Goal: Task Accomplishment & Management: Use online tool/utility

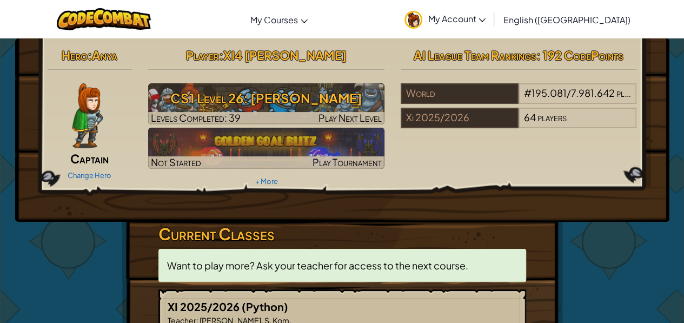
scroll to position [234, 0]
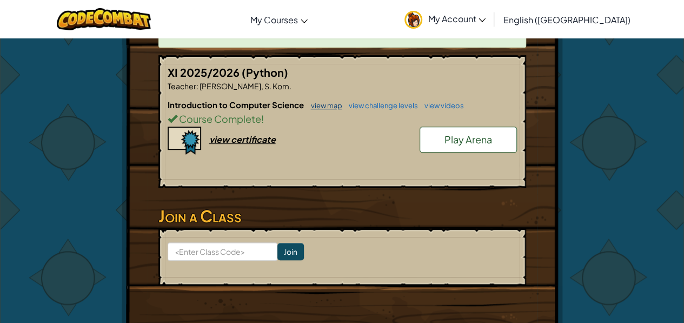
click at [326, 104] on link "view map" at bounding box center [324, 105] width 37 height 9
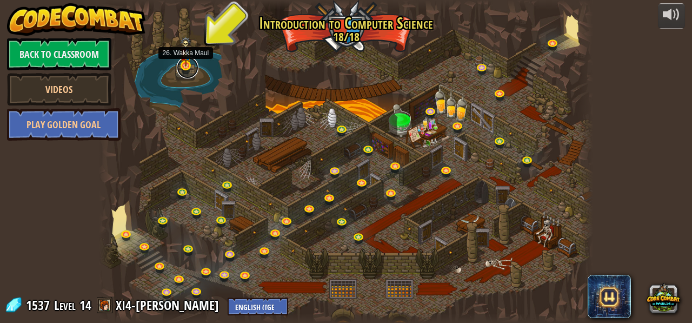
click at [184, 67] on link at bounding box center [188, 68] width 22 height 22
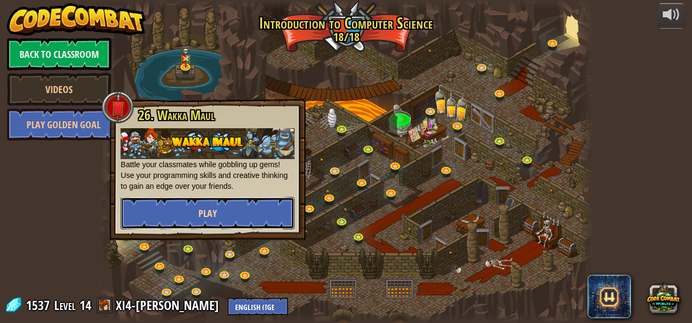
click at [221, 207] on button "Play" at bounding box center [208, 213] width 174 height 32
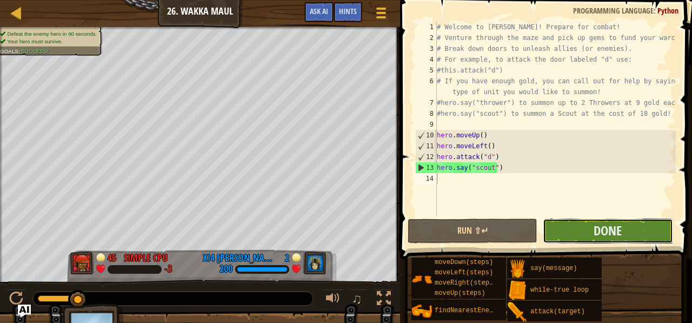
click at [587, 230] on button "Done" at bounding box center [608, 230] width 130 height 25
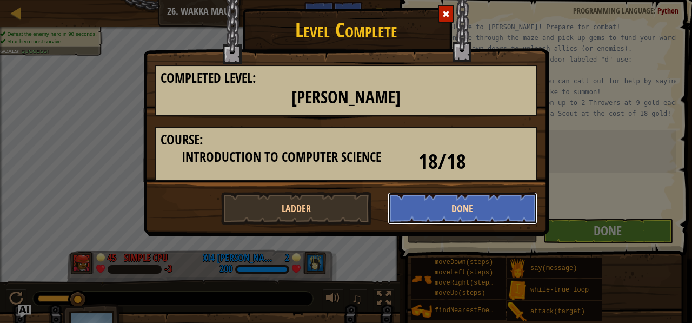
click at [446, 211] on button "Done" at bounding box center [463, 208] width 150 height 32
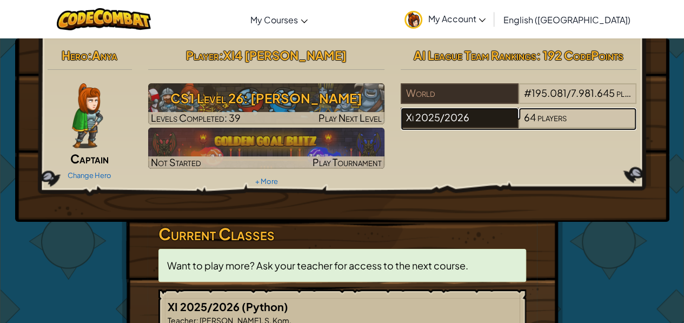
click at [460, 115] on div "Xi 2025/2026" at bounding box center [460, 118] width 118 height 21
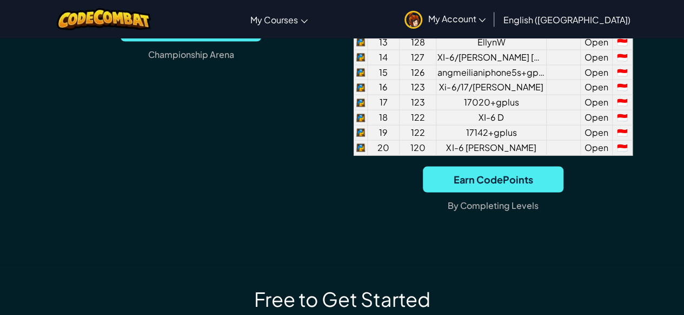
scroll to position [845, 0]
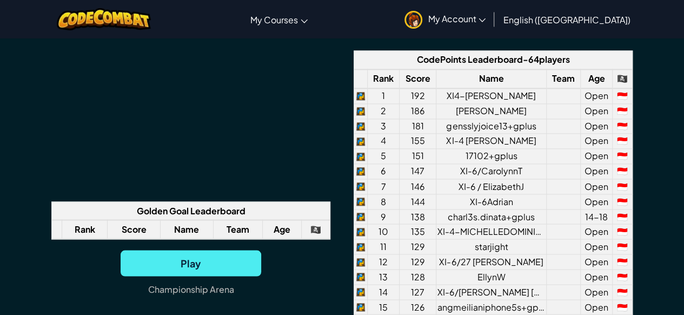
click at [622, 82] on th "🏴‍☠️" at bounding box center [622, 78] width 20 height 19
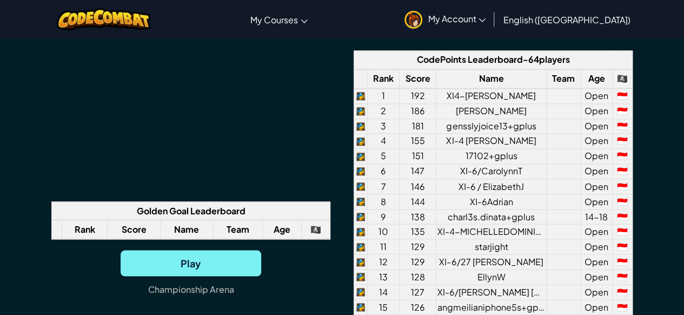
click at [204, 256] on span "Play" at bounding box center [191, 263] width 141 height 26
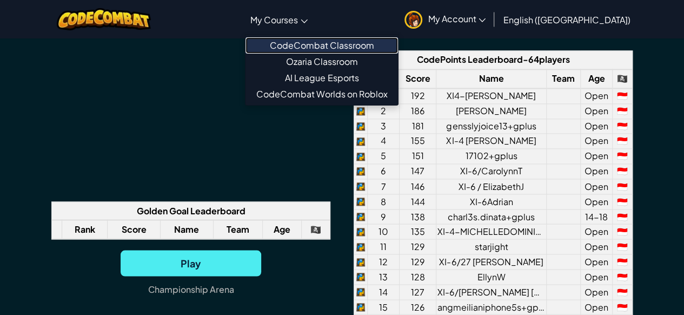
click at [329, 44] on link "CodeCombat Classroom" at bounding box center [322, 45] width 153 height 16
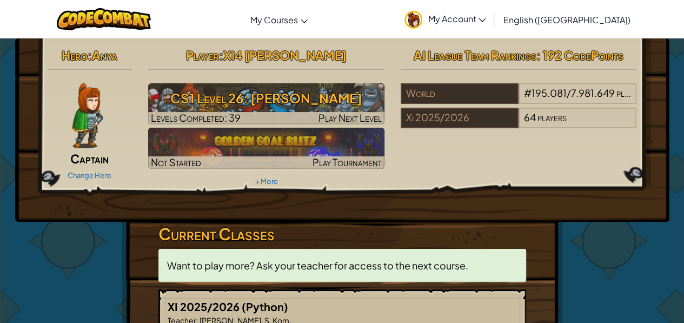
scroll to position [234, 0]
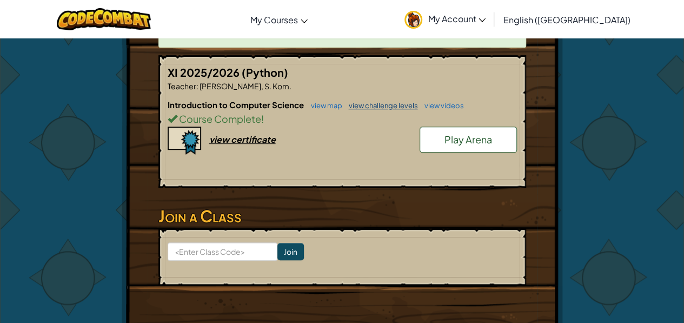
click at [373, 108] on link "view challenge levels" at bounding box center [380, 105] width 75 height 9
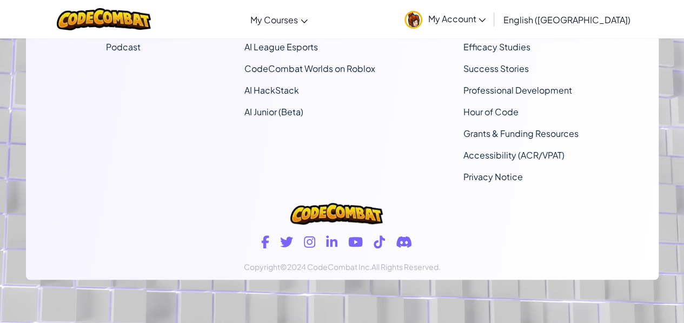
select select "560f1a9f22961295f9427742"
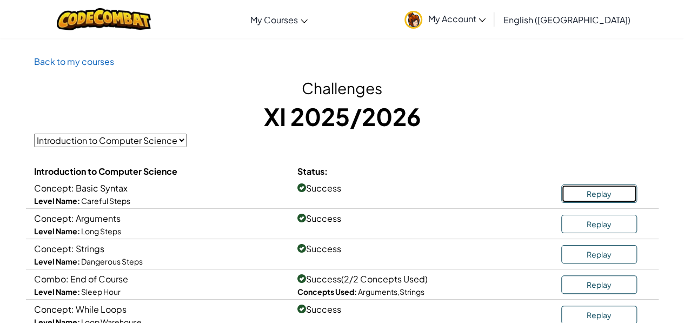
click at [587, 198] on link "Replay" at bounding box center [599, 193] width 76 height 18
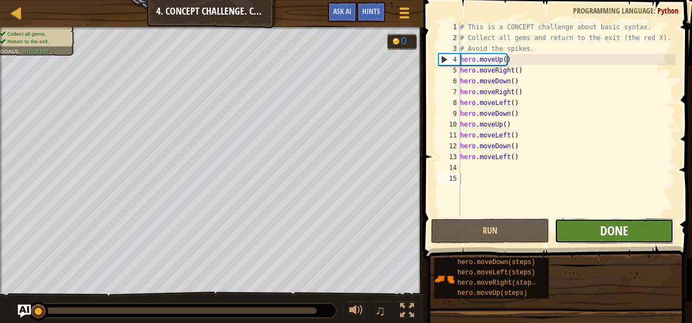
click at [612, 230] on span "Done" at bounding box center [614, 230] width 28 height 17
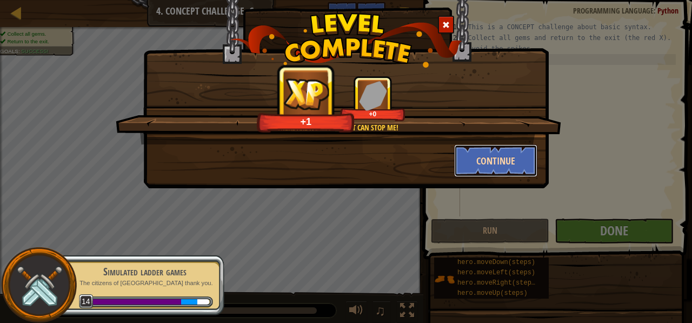
click at [490, 163] on button "Continue" at bounding box center [496, 160] width 84 height 32
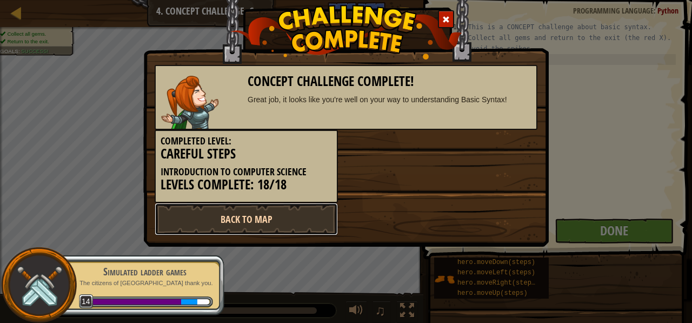
click at [269, 226] on link "Back to Map" at bounding box center [246, 219] width 183 height 32
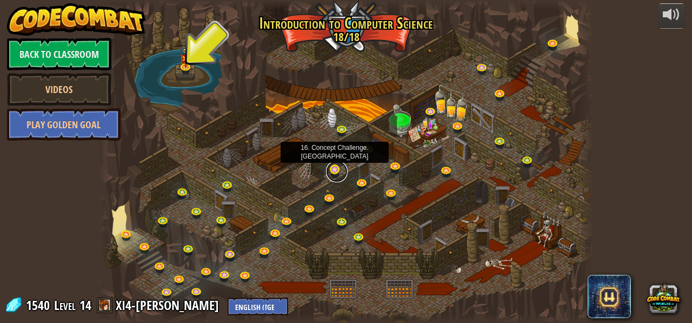
click at [340, 167] on link at bounding box center [337, 172] width 22 height 22
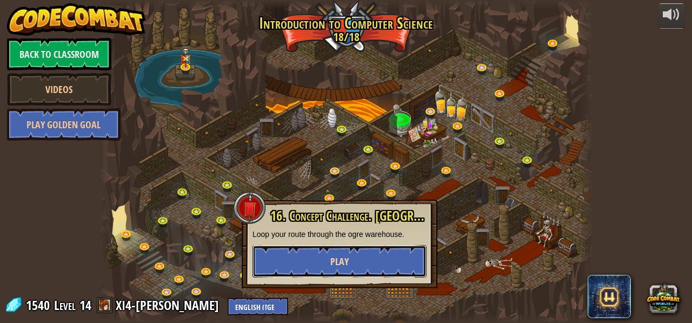
click at [408, 261] on button "Play" at bounding box center [340, 261] width 174 height 32
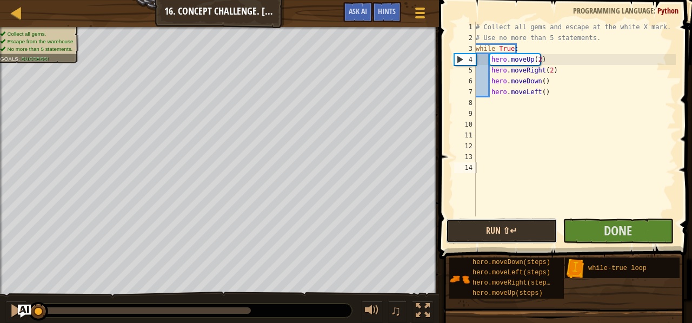
click at [494, 233] on button "Run ⇧↵" at bounding box center [501, 230] width 111 height 25
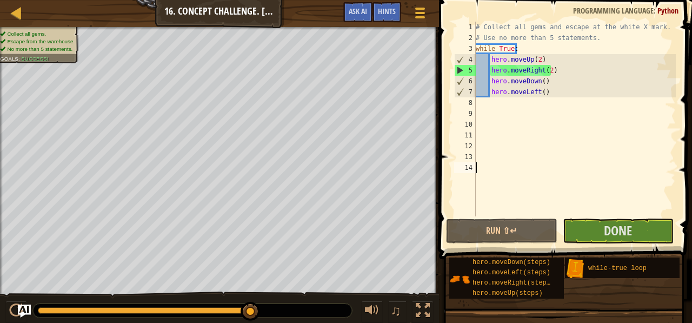
click at [527, 87] on div "# Collect all gems and escape at the white X mark. # Use no more than 5 stateme…" at bounding box center [575, 130] width 202 height 216
type textarea "hero.moveLeft()"
click at [569, 91] on div "# Collect all gems and escape at the white X mark. # Use no more than 5 stateme…" at bounding box center [575, 130] width 202 height 216
click at [590, 229] on button "Done" at bounding box center [618, 230] width 111 height 25
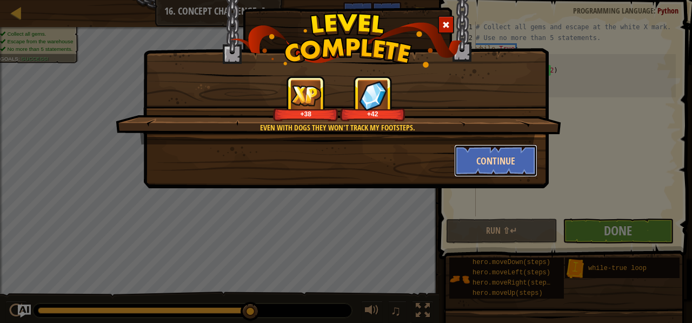
click at [483, 162] on button "Continue" at bounding box center [496, 160] width 84 height 32
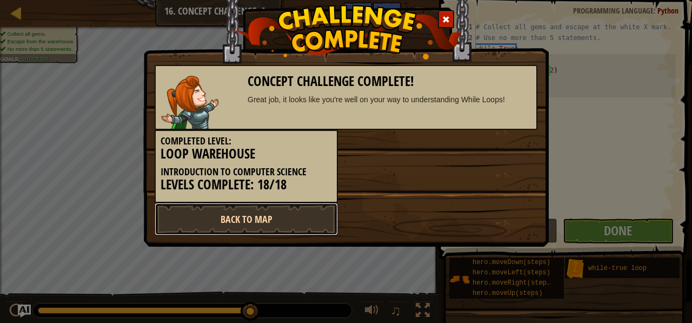
click at [300, 217] on link "Back to Map" at bounding box center [246, 219] width 183 height 32
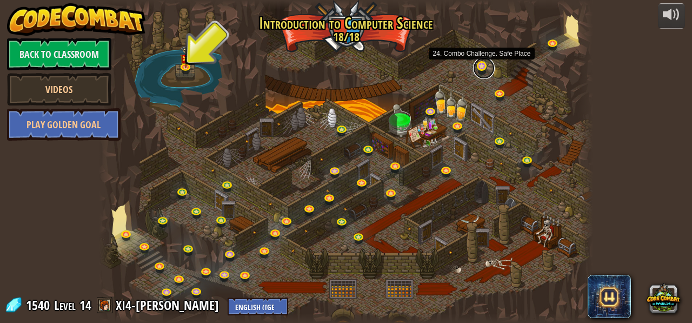
click at [480, 68] on link at bounding box center [484, 68] width 22 height 22
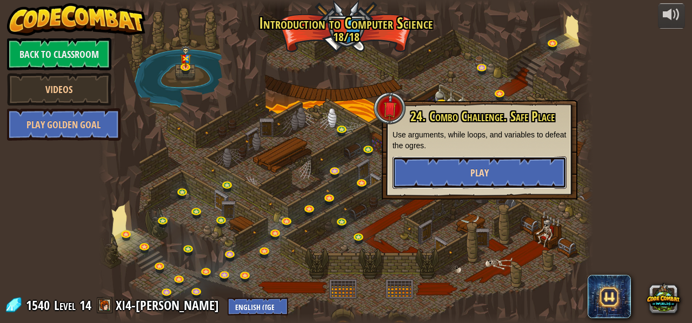
click at [470, 163] on button "Play" at bounding box center [480, 172] width 174 height 32
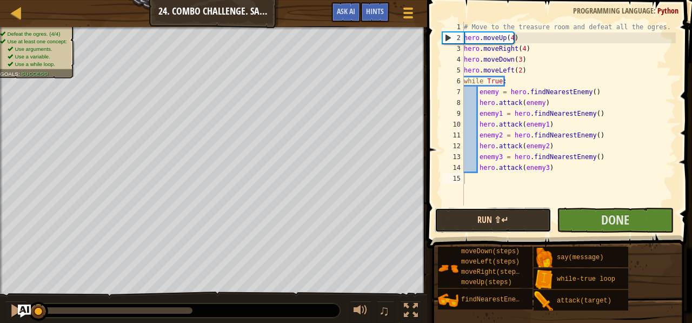
click at [491, 219] on button "Run ⇧↵" at bounding box center [493, 220] width 117 height 25
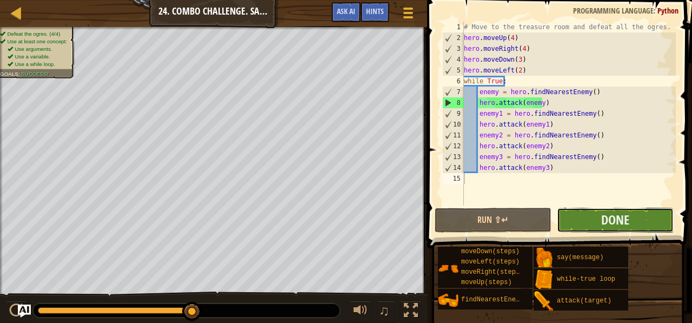
click at [636, 220] on button "Done" at bounding box center [615, 220] width 117 height 25
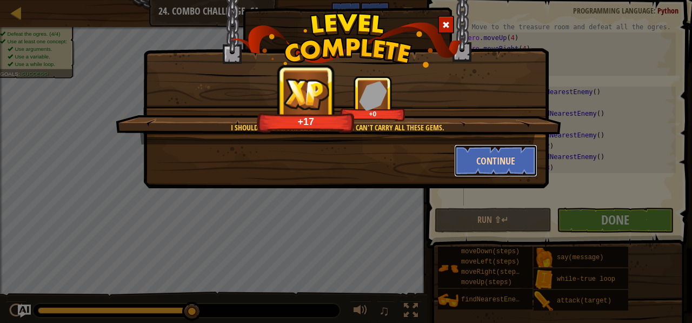
click at [506, 160] on button "Continue" at bounding box center [496, 160] width 84 height 32
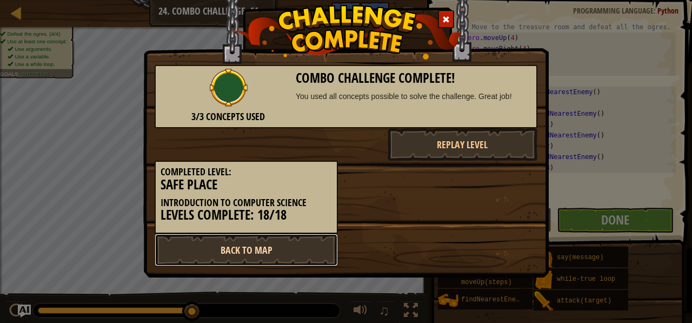
click at [283, 250] on link "Back to Map" at bounding box center [246, 250] width 183 height 32
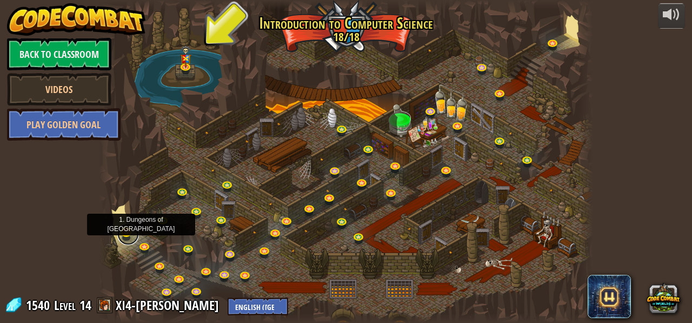
click at [127, 230] on link at bounding box center [128, 234] width 22 height 22
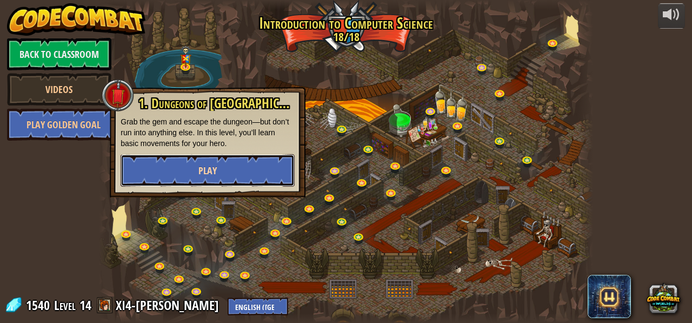
click at [184, 177] on button "Play" at bounding box center [208, 170] width 174 height 32
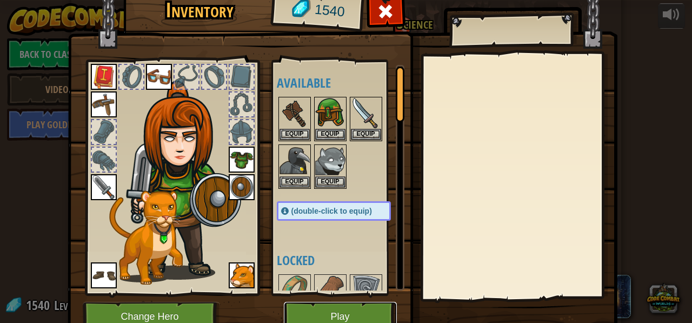
click at [336, 308] on button "Play" at bounding box center [340, 317] width 113 height 30
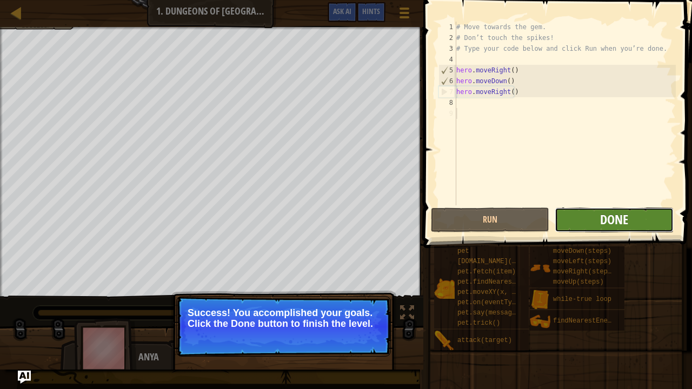
click at [618, 222] on span "Done" at bounding box center [614, 219] width 28 height 17
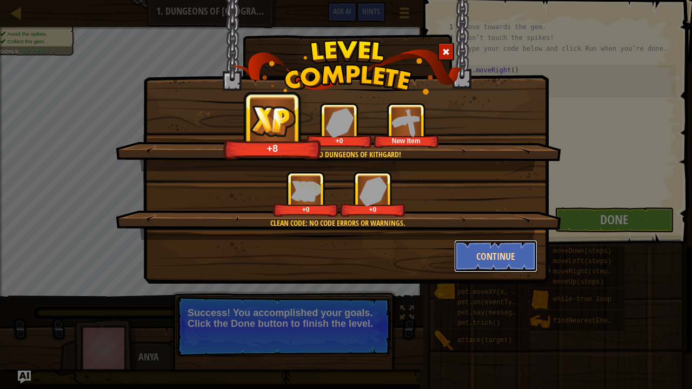
click at [475, 255] on button "Continue" at bounding box center [496, 256] width 84 height 32
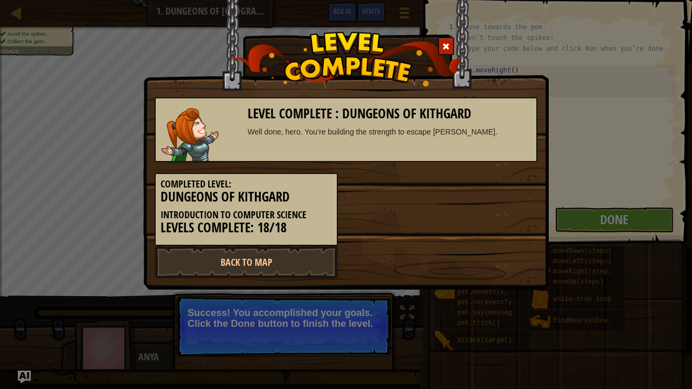
click at [275, 279] on div "Level Complete : Dungeons of Kithgard Well done, hero. You’re building the stre…" at bounding box center [346, 145] width 406 height 290
click at [296, 261] on link "Back to Map" at bounding box center [246, 262] width 183 height 32
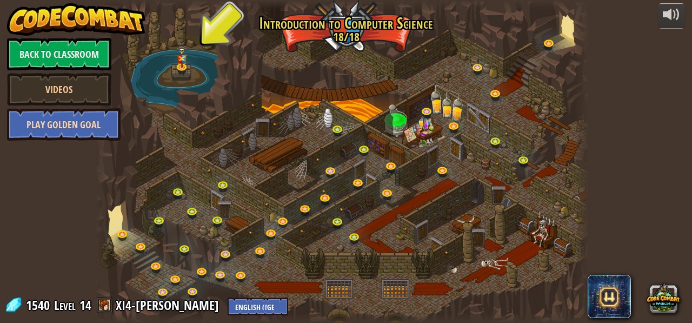
click at [65, 126] on link "Play Golden Goal" at bounding box center [64, 124] width 114 height 32
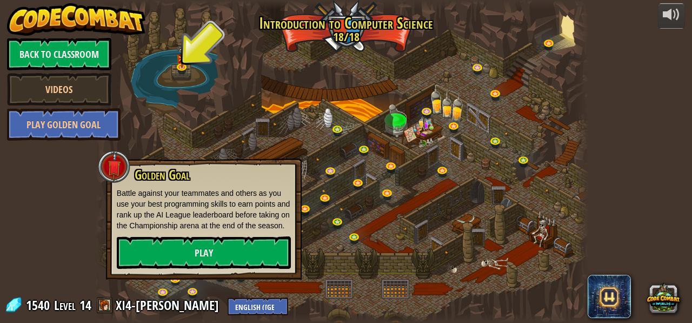
click at [76, 174] on div "powered by Back to Classroom Videos Play Golden Goal 25. Kithgard Gates Escape …" at bounding box center [346, 161] width 692 height 323
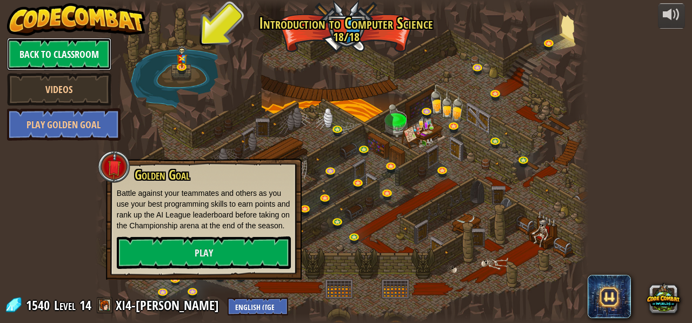
click at [71, 51] on link "Back to Classroom" at bounding box center [59, 54] width 104 height 32
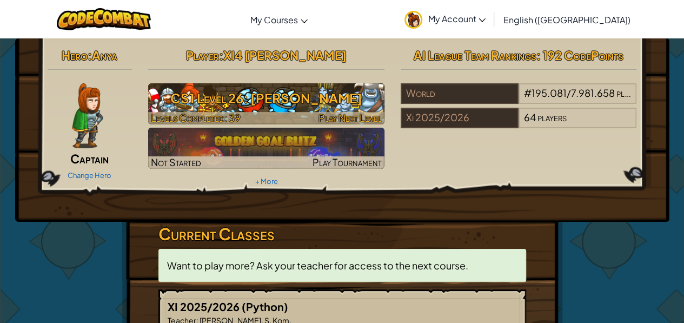
click at [350, 116] on span "Play Next Level" at bounding box center [350, 117] width 63 height 12
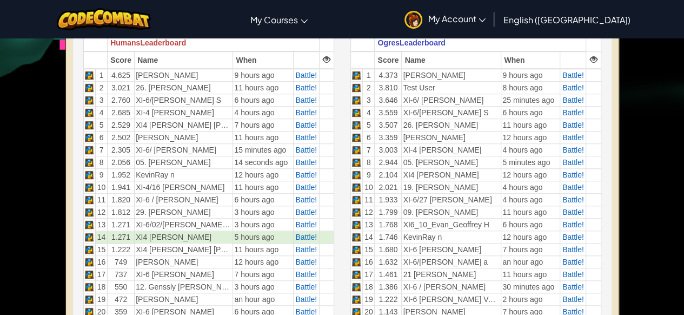
scroll to position [125, 0]
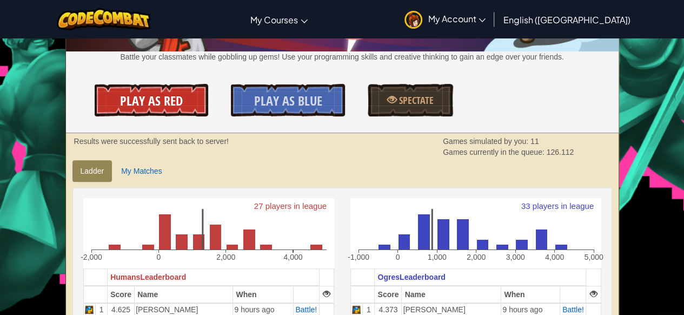
click at [149, 97] on span "Play As Red" at bounding box center [151, 100] width 63 height 17
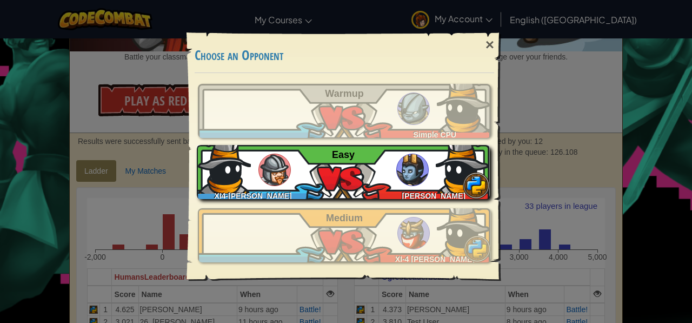
click at [407, 187] on div "XI4-[PERSON_NAME] Easy" at bounding box center [343, 172] width 293 height 54
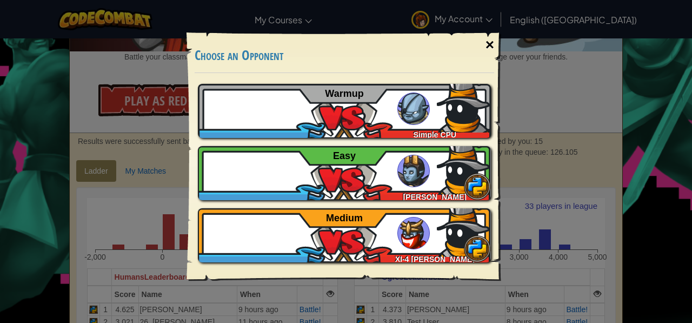
click at [490, 40] on div "×" at bounding box center [490, 44] width 25 height 31
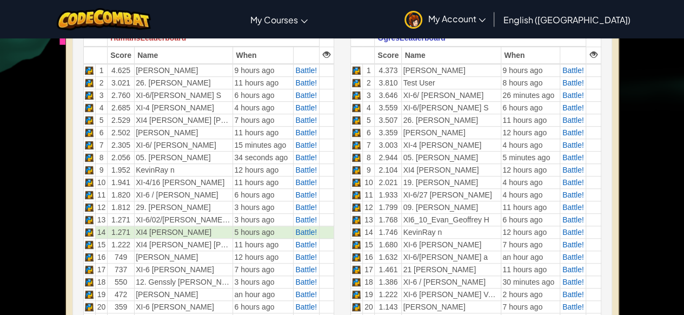
scroll to position [362, 0]
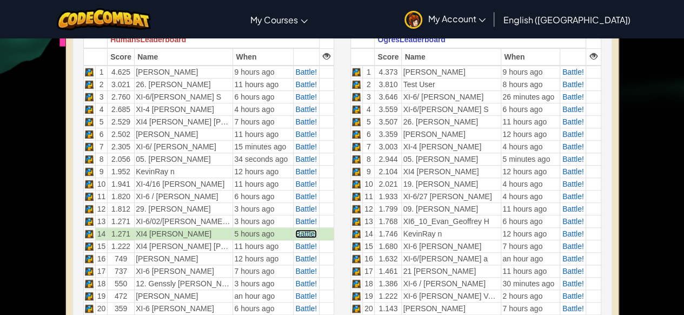
click at [309, 231] on span "Battle!" at bounding box center [306, 233] width 22 height 9
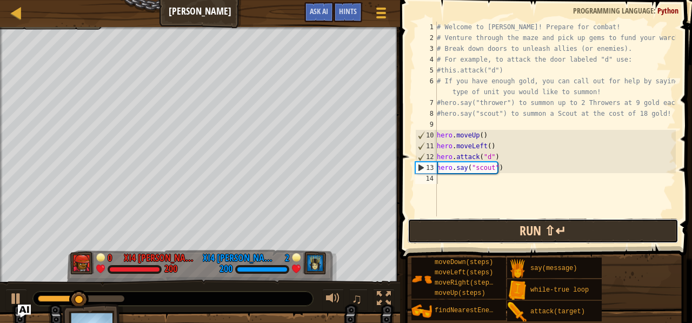
click at [530, 234] on button "Run ⇧↵" at bounding box center [543, 230] width 271 height 25
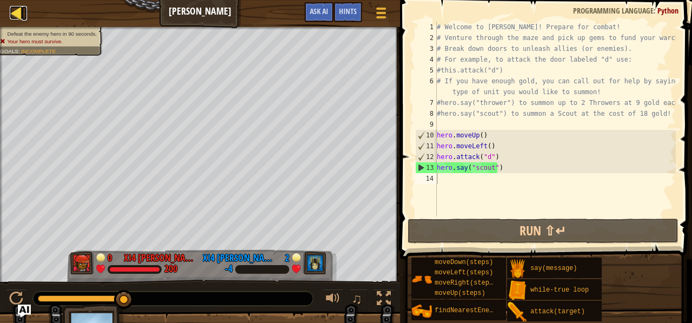
click at [15, 8] on div at bounding box center [17, 13] width 14 height 14
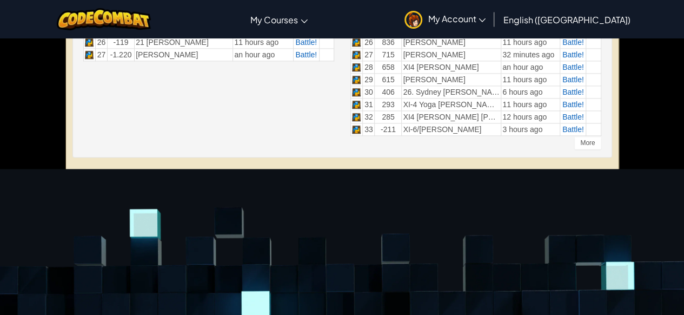
scroll to position [468, 0]
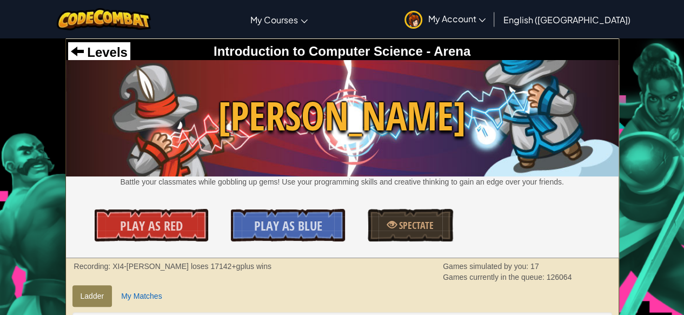
click at [491, 24] on link "My Account" at bounding box center [445, 19] width 92 height 34
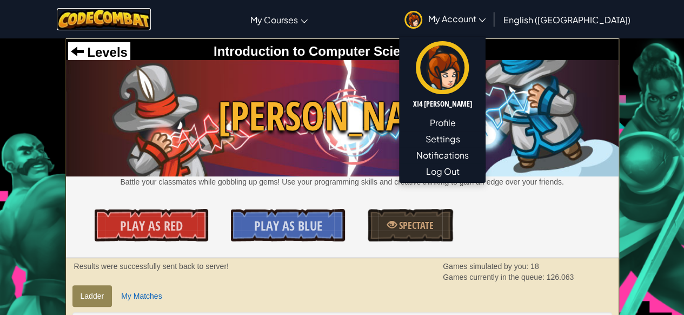
click at [147, 21] on img at bounding box center [104, 19] width 95 height 22
